Goal: Navigation & Orientation: Go to known website

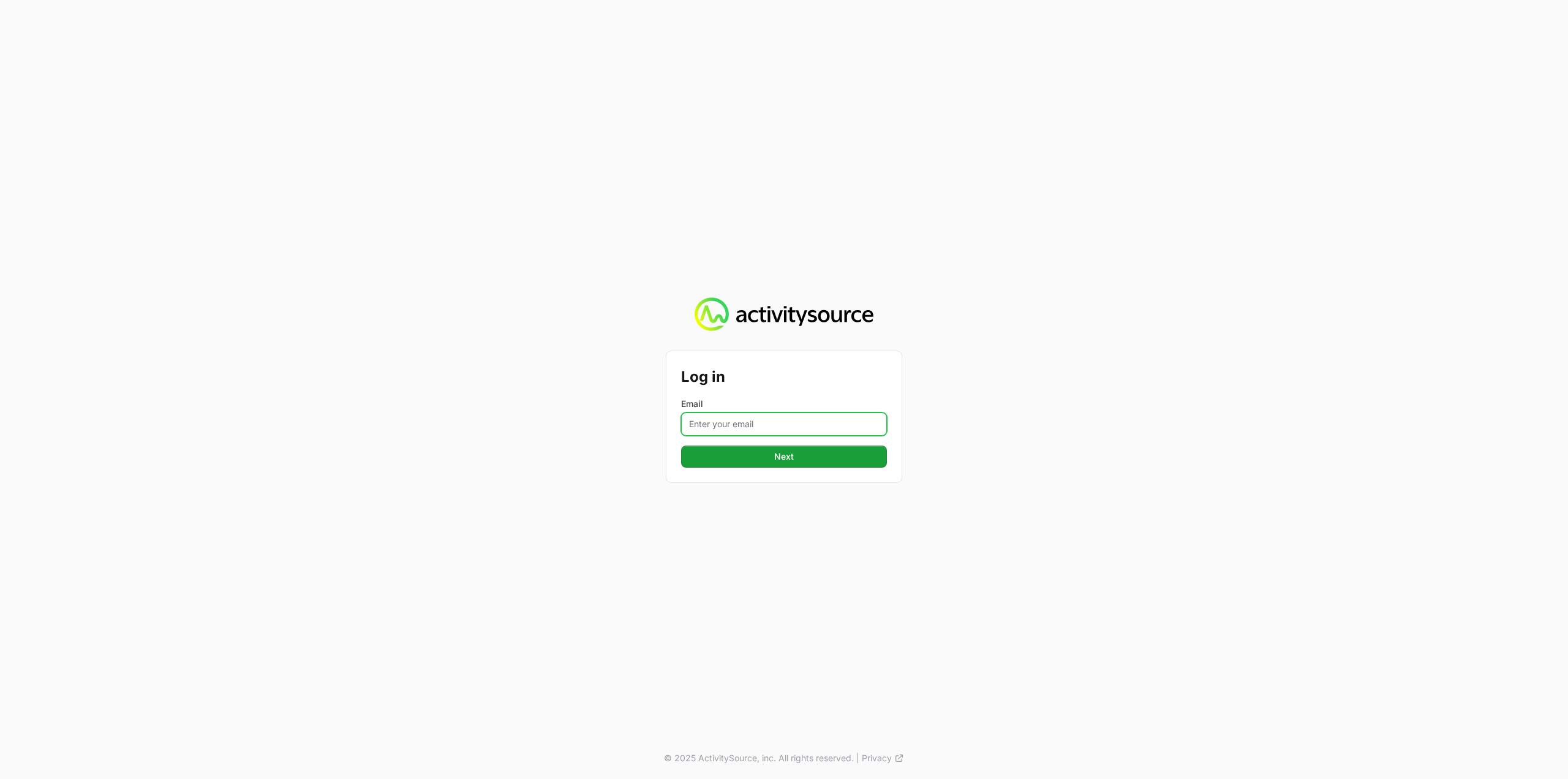
drag, startPoint x: 0, startPoint y: 0, endPoint x: 792, endPoint y: 418, distance: 895.5
click at [792, 418] on input "Email" at bounding box center [784, 424] width 206 height 23
type input "[PERSON_NAME][EMAIL_ADDRESS][DOMAIN_NAME]"
click at [833, 463] on button "Next Next" at bounding box center [784, 457] width 206 height 22
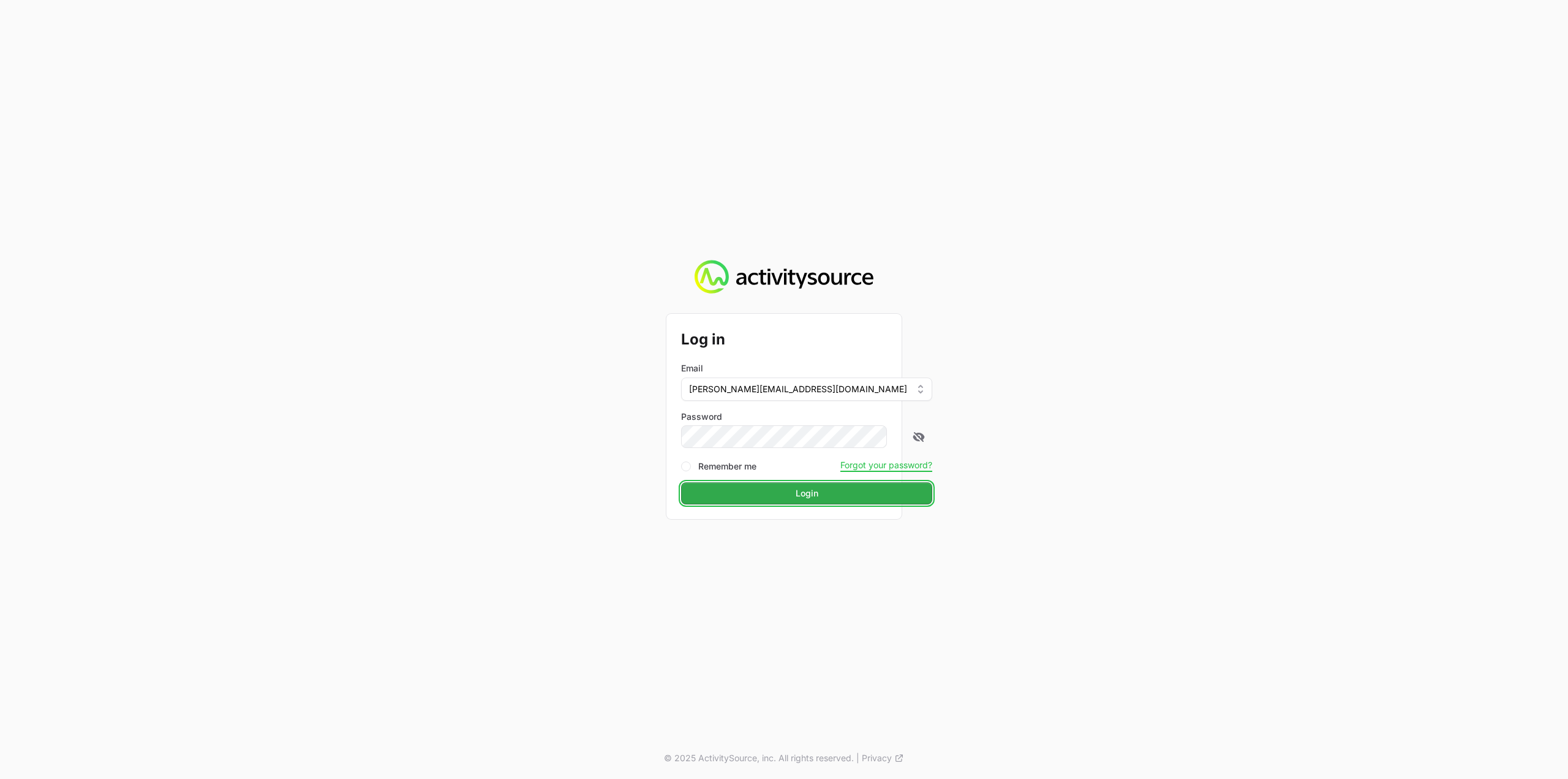
click at [799, 492] on span "Login" at bounding box center [807, 493] width 236 height 14
